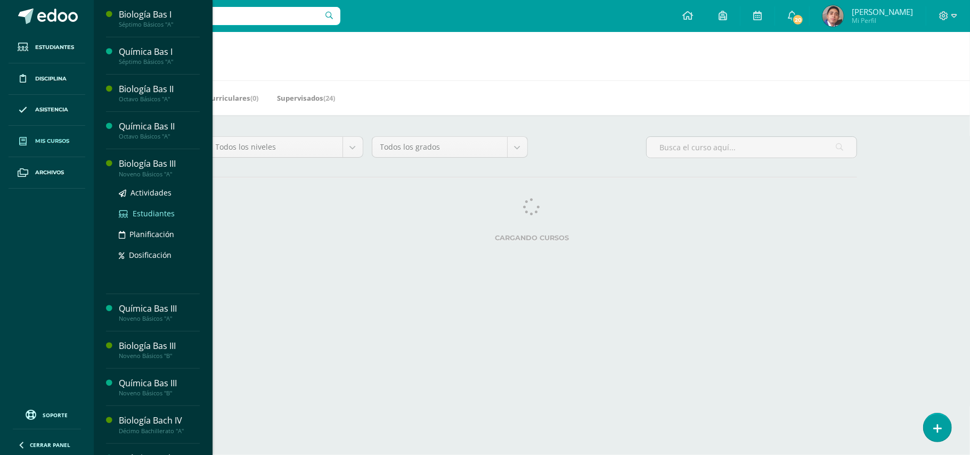
click at [145, 208] on span "Estudiantes" at bounding box center [154, 213] width 42 height 10
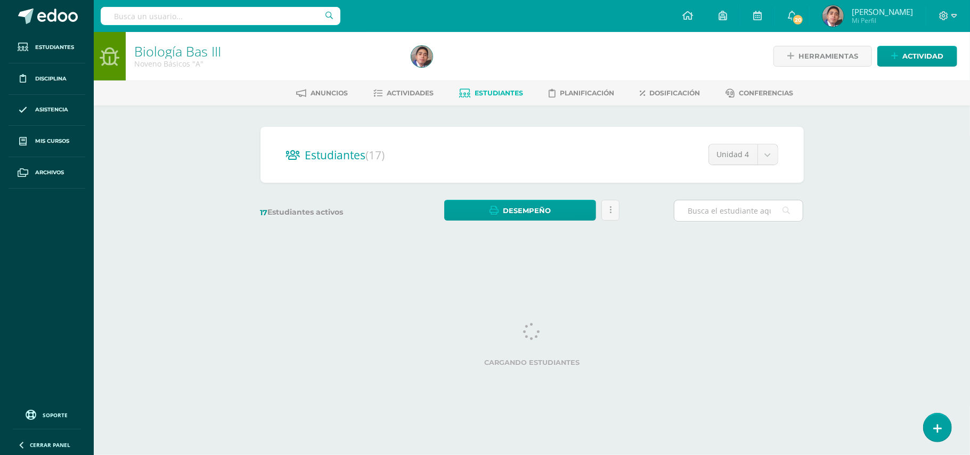
click at [708, 210] on input "text" at bounding box center [738, 210] width 128 height 21
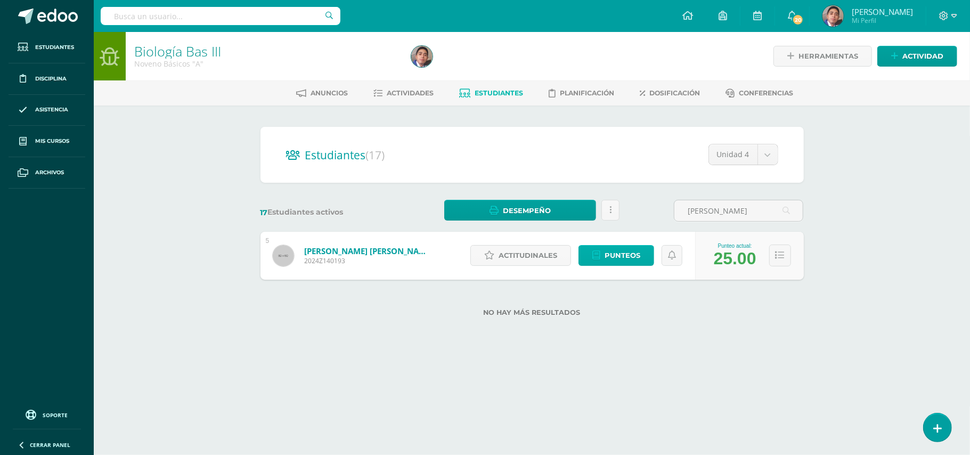
type input "[PERSON_NAME]"
click at [605, 250] on span "Punteos" at bounding box center [623, 256] width 36 height 20
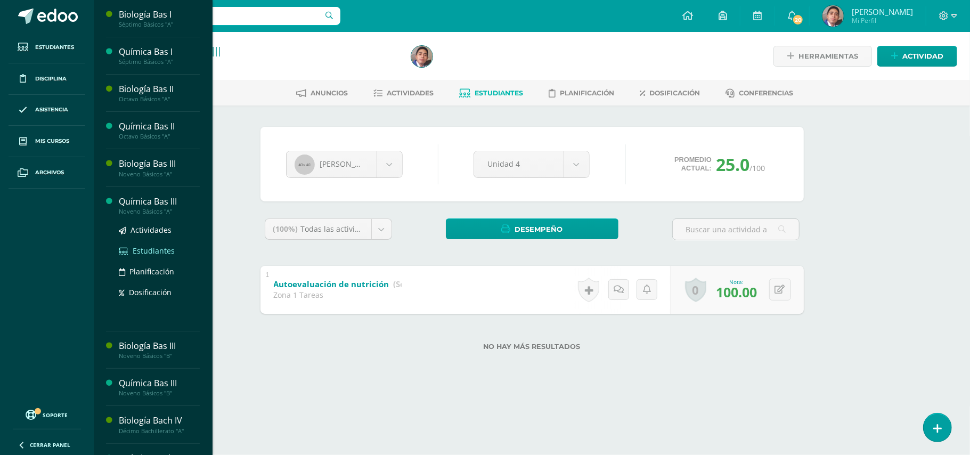
click at [148, 250] on span "Estudiantes" at bounding box center [154, 251] width 42 height 10
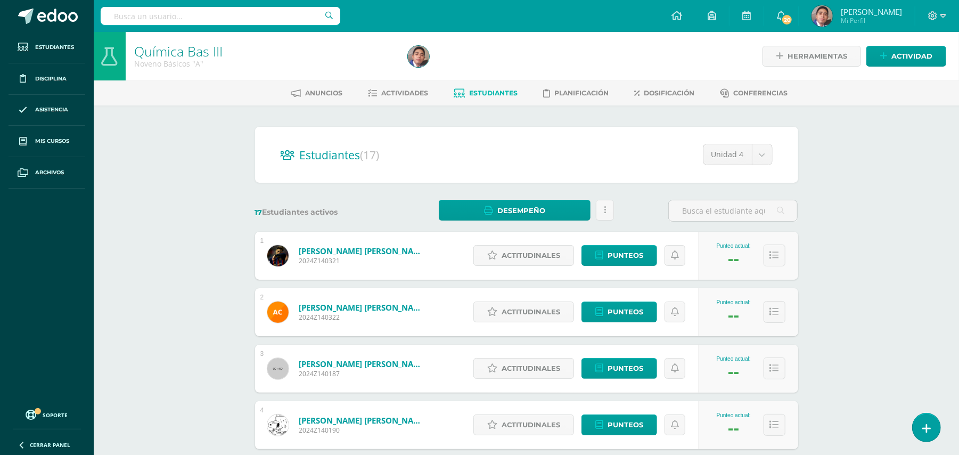
click at [148, 238] on div "Química Bas III Noveno Básicos "A" Herramientas Detalle de asistencias Activida…" at bounding box center [527, 443] width 866 height 823
